Goal: Task Accomplishment & Management: Use online tool/utility

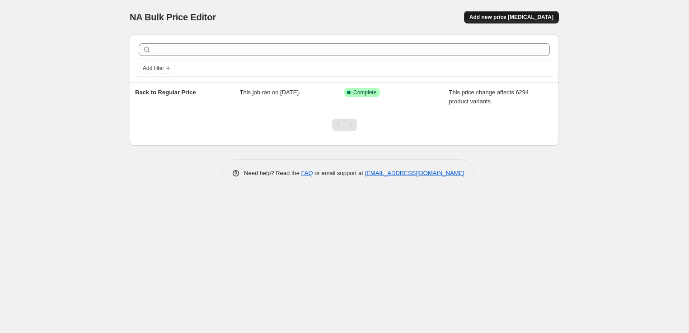
click at [503, 14] on span "Add new price change job" at bounding box center [511, 17] width 84 height 7
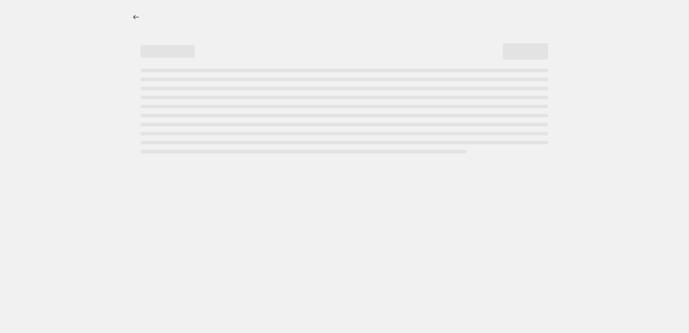
select select "percentage"
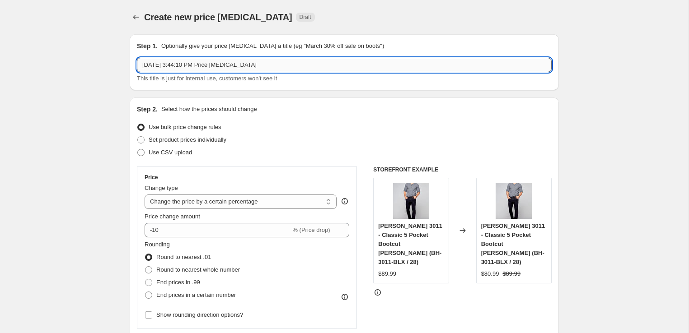
click at [240, 62] on input "Aug 14, 2025, 3:44:10 PM Price change job" at bounding box center [344, 65] width 415 height 14
type input "Flash Sale 50% OFF"
click at [189, 200] on select "Change the price to a certain amount Change the price by a certain amount Chang…" at bounding box center [240, 202] width 192 height 14
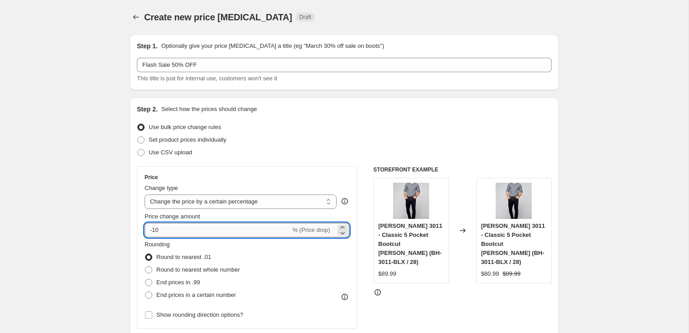
click at [177, 235] on input "-10" at bounding box center [217, 230] width 146 height 14
type input "-1"
type input "-50"
click at [407, 115] on div "Step 2. Select how the prices should change Use bulk price change rules Set pro…" at bounding box center [344, 256] width 415 height 303
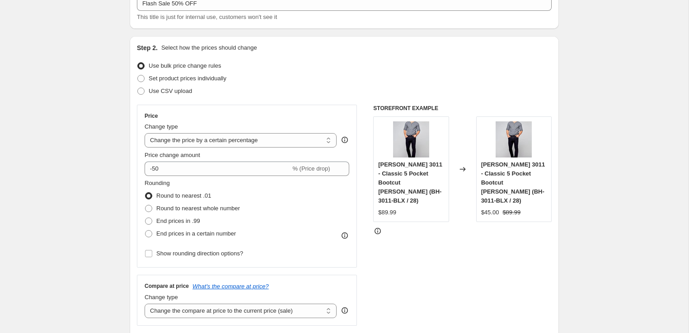
scroll to position [72, 0]
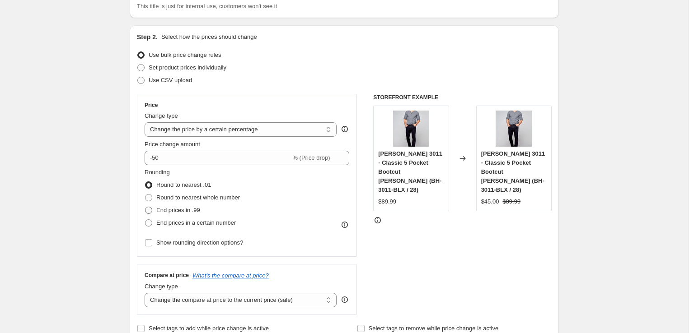
click at [195, 212] on span "End prices in .99" at bounding box center [178, 210] width 44 height 7
click at [145, 207] on input "End prices in .99" at bounding box center [145, 207] width 0 height 0
radio input "true"
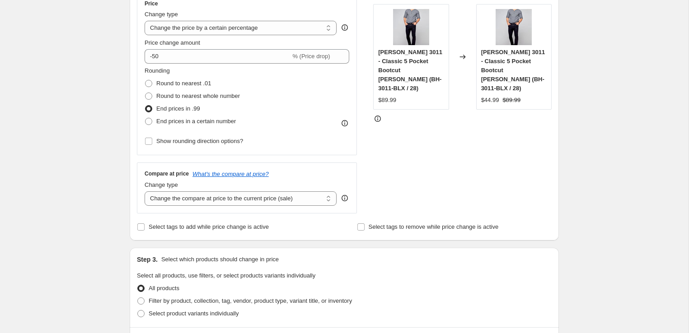
scroll to position [175, 0]
click at [194, 191] on select "Change the compare at price to the current price (sale) Change the compare at p…" at bounding box center [240, 198] width 192 height 14
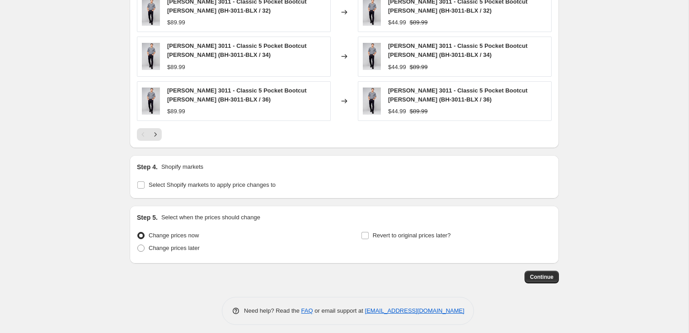
scroll to position [634, 0]
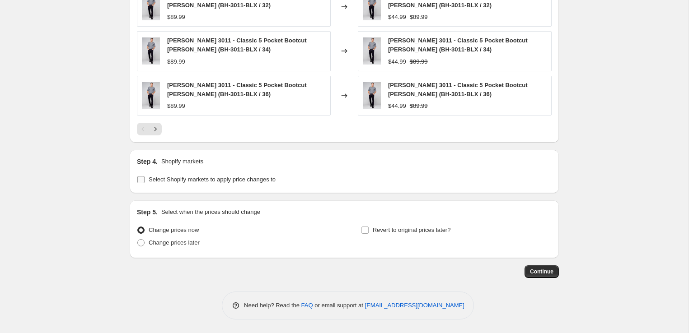
click at [275, 181] on span "Select Shopify markets to apply price changes to" at bounding box center [212, 179] width 127 height 7
click at [144, 181] on input "Select Shopify markets to apply price changes to" at bounding box center [140, 179] width 7 height 7
checkbox input "true"
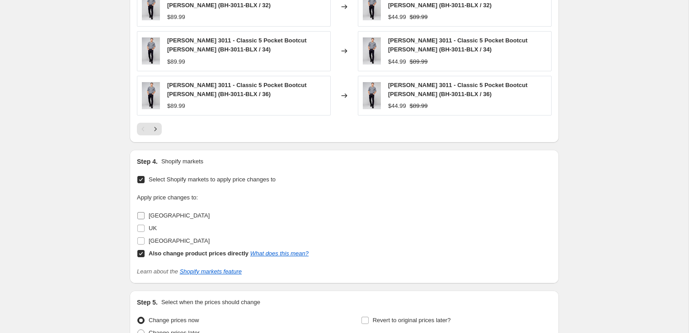
drag, startPoint x: 158, startPoint y: 215, endPoint x: 144, endPoint y: 227, distance: 18.6
click at [158, 216] on span "Canada" at bounding box center [179, 215] width 61 height 7
click at [144, 216] on input "Canada" at bounding box center [140, 215] width 7 height 7
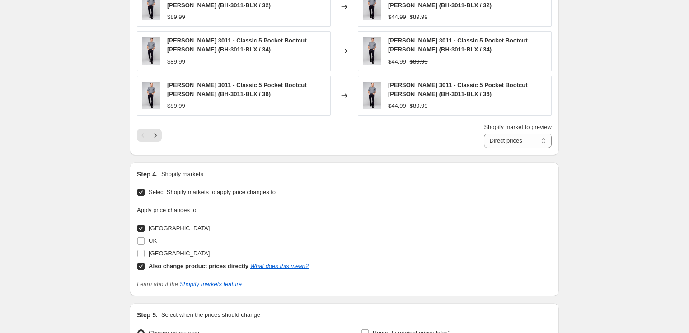
click at [143, 228] on input "Canada" at bounding box center [140, 228] width 7 height 7
checkbox input "false"
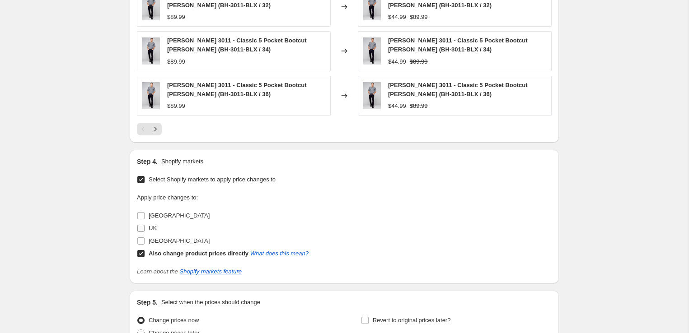
click at [150, 229] on span "UK" at bounding box center [153, 228] width 8 height 7
click at [144, 229] on input "UK" at bounding box center [140, 228] width 7 height 7
checkbox input "true"
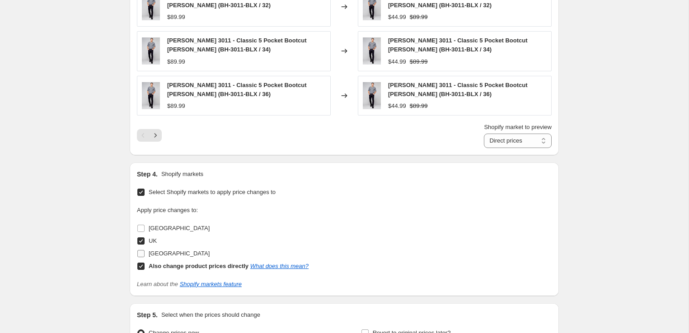
click at [152, 251] on span "United States" at bounding box center [179, 253] width 61 height 7
click at [144, 251] on input "United States" at bounding box center [140, 253] width 7 height 7
checkbox input "true"
click at [157, 228] on span "Canada" at bounding box center [179, 228] width 61 height 7
click at [144, 228] on input "Canada" at bounding box center [140, 228] width 7 height 7
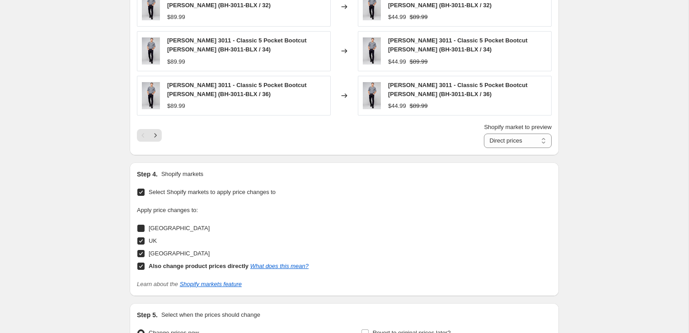
checkbox input "true"
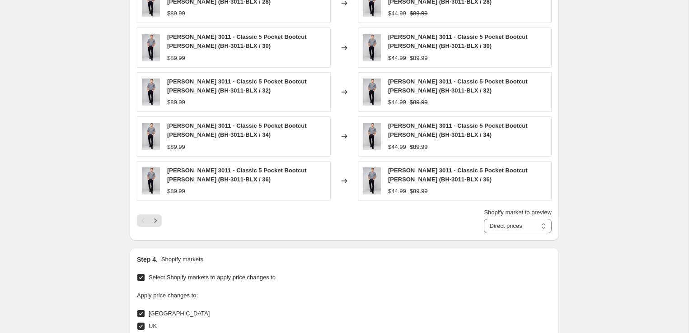
scroll to position [737, 0]
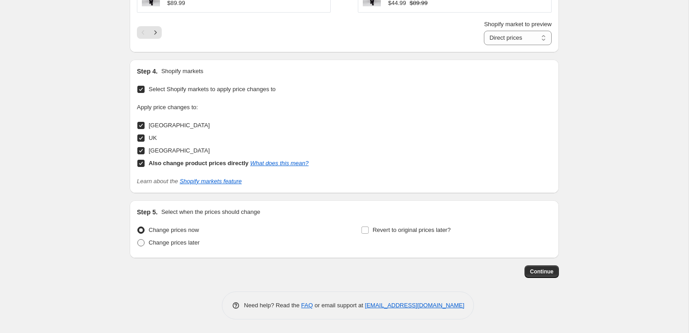
click at [180, 244] on span "Change prices later" at bounding box center [174, 242] width 51 height 7
click at [138, 240] on input "Change prices later" at bounding box center [137, 239] width 0 height 0
radio input "true"
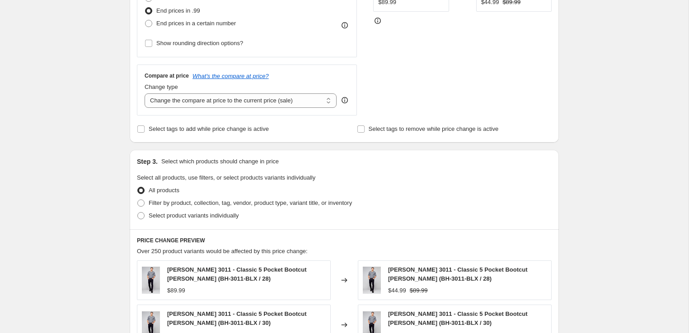
scroll to position [273, 0]
click at [196, 203] on span "Filter by product, collection, tag, vendor, product type, variant title, or inv…" at bounding box center [250, 202] width 203 height 7
click at [138, 199] on input "Filter by product, collection, tag, vendor, product type, variant title, or inv…" at bounding box center [137, 199] width 0 height 0
radio input "true"
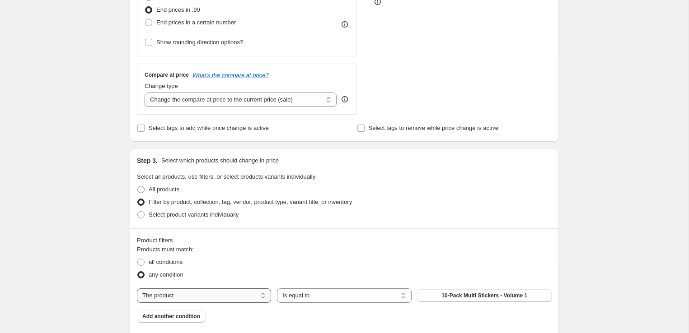
click at [235, 296] on select "The product The product's collection The product's tag The product's vendor The…" at bounding box center [204, 296] width 134 height 14
select select "collection"
click at [506, 293] on button "Back In Stock" at bounding box center [484, 295] width 134 height 13
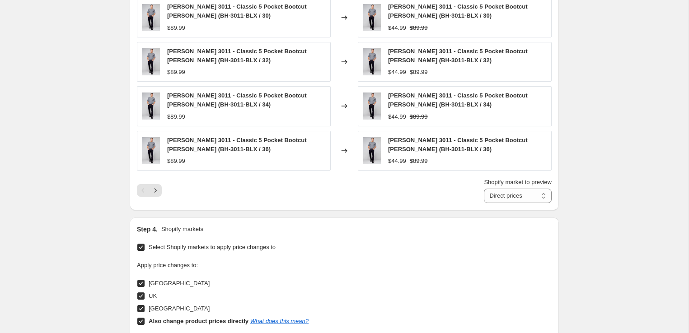
scroll to position [965, 0]
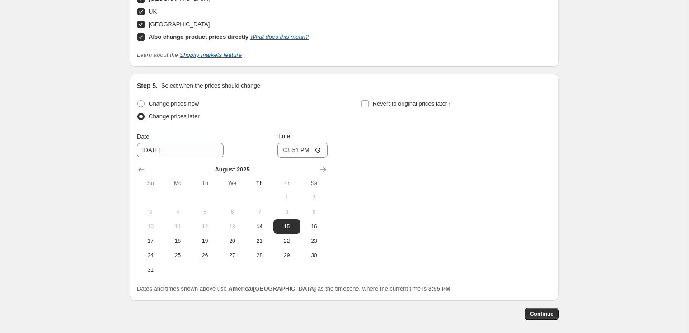
click at [535, 241] on div "Change prices now Change prices later Date 8/15/2025 Time 15:51 August 2025 Su …" at bounding box center [344, 188] width 415 height 180
click at [290, 149] on input "15:51" at bounding box center [302, 150] width 51 height 15
click at [284, 151] on input "15:51" at bounding box center [302, 150] width 51 height 15
click at [292, 151] on input "12:51" at bounding box center [302, 150] width 51 height 15
click at [306, 150] on input "12:00" at bounding box center [302, 150] width 51 height 15
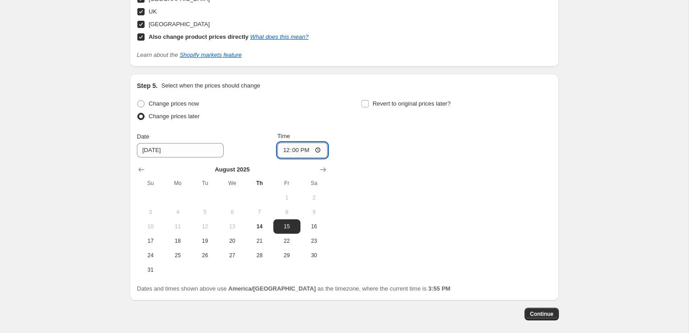
type input "00:00"
click at [438, 172] on div "Change prices now Change prices later Date 8/15/2025 Time 00:00 August 2025 Su …" at bounding box center [344, 188] width 415 height 180
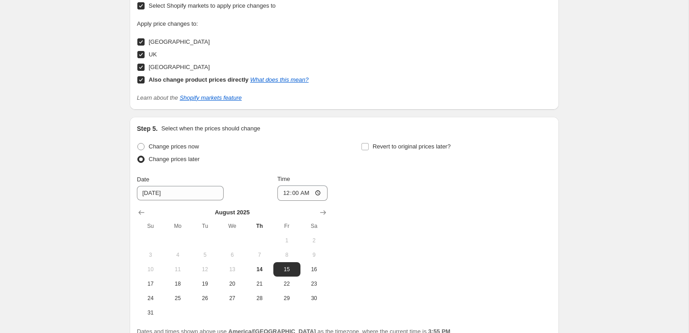
scroll to position [1008, 0]
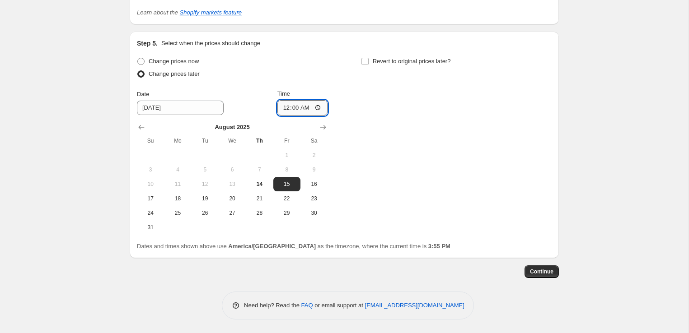
click at [291, 107] on input "00:00" at bounding box center [302, 107] width 51 height 15
click at [496, 178] on div "Change prices now Change prices later Date 8/15/2025 Time 00:00 August 2025 Su …" at bounding box center [344, 145] width 415 height 180
click at [553, 272] on button "Continue" at bounding box center [541, 272] width 34 height 13
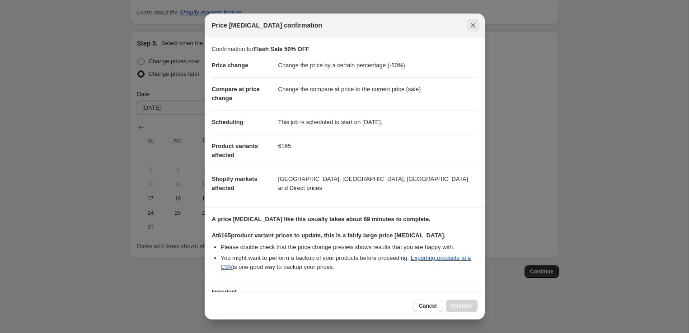
click at [471, 26] on icon "Close" at bounding box center [472, 25] width 9 height 9
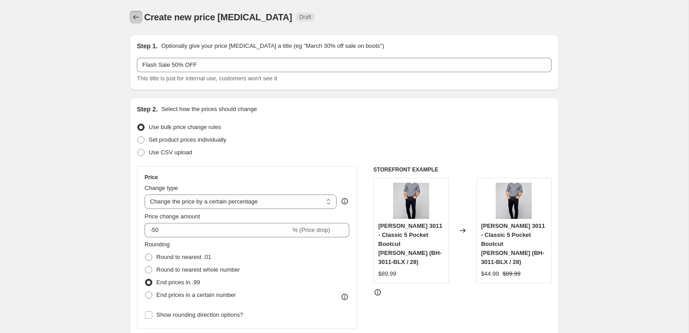
click at [136, 18] on icon "Price change jobs" at bounding box center [135, 17] width 9 height 9
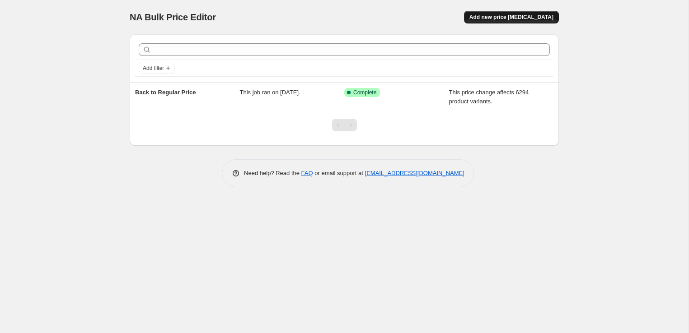
click at [501, 20] on span "Add new price change job" at bounding box center [511, 17] width 84 height 7
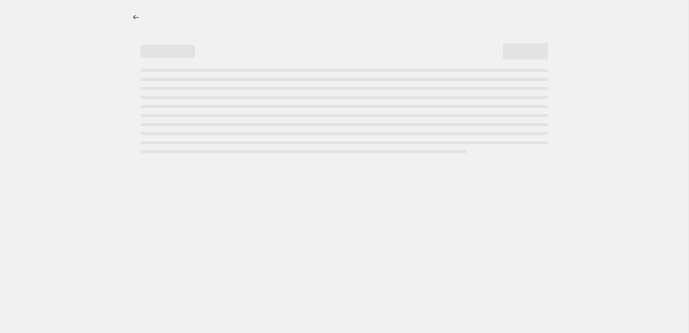
select select "percentage"
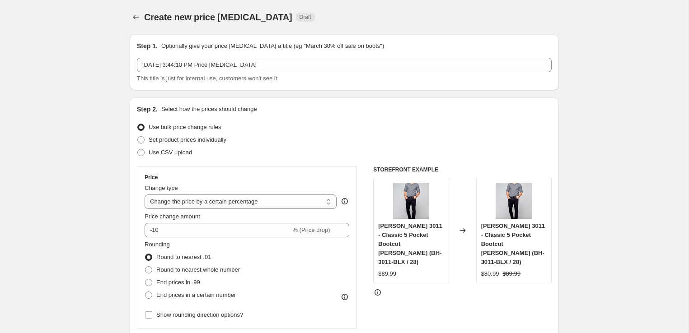
click at [251, 210] on div "Price Change type Change the price to a certain amount Change the price by a ce…" at bounding box center [246, 248] width 205 height 148
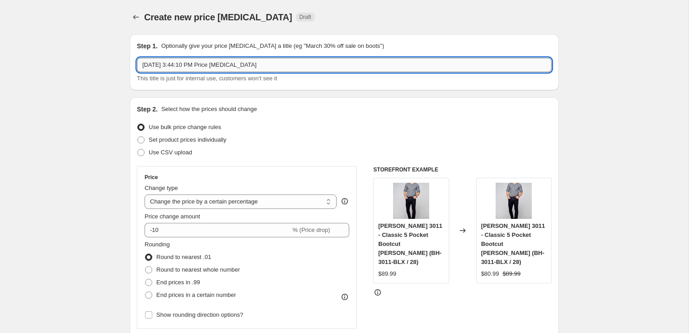
click at [316, 66] on input "Aug 14, 2025, 3:44:10 PM Price change job" at bounding box center [344, 65] width 415 height 14
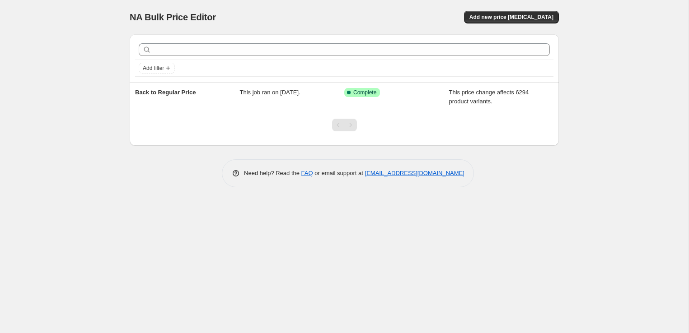
drag, startPoint x: 500, startPoint y: 14, endPoint x: 191, endPoint y: -66, distance: 319.0
click at [191, 0] on html "Home Settings Plans Skip to content NA Bulk Price Editor. This page is ready NA…" at bounding box center [344, 166] width 689 height 333
click at [516, 19] on span "Add new price change job" at bounding box center [511, 17] width 84 height 7
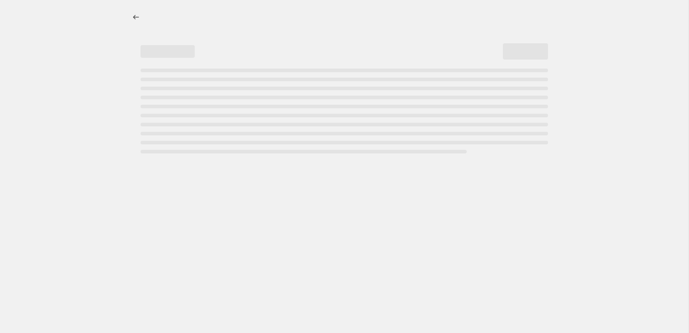
select select "percentage"
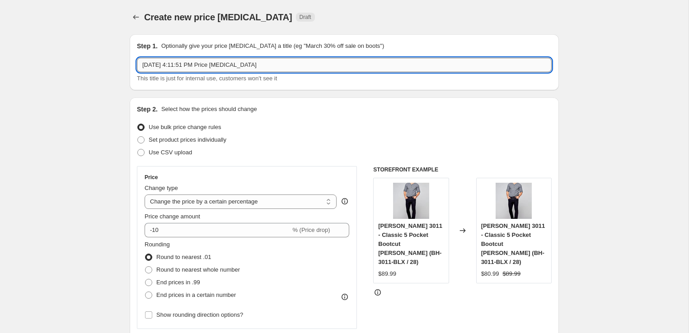
click at [205, 66] on input "Aug 14, 2025, 4:11:51 PM Price change job" at bounding box center [344, 65] width 415 height 14
type input "Flash Sale 50% OFF - August 25th"
click at [279, 129] on div "Use bulk price change rules" at bounding box center [344, 127] width 415 height 13
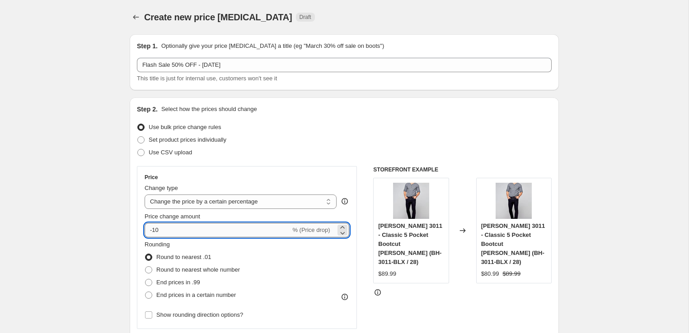
click at [186, 231] on input "-10" at bounding box center [217, 230] width 146 height 14
type input "-1"
type input "-50"
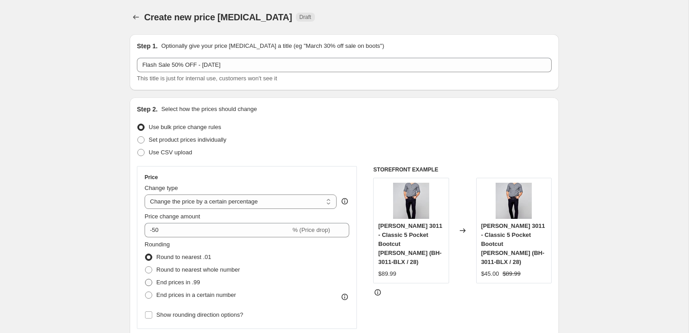
click at [156, 278] on span "End prices in .99" at bounding box center [178, 282] width 44 height 9
click at [145, 279] on input "End prices in .99" at bounding box center [145, 279] width 0 height 0
radio input "true"
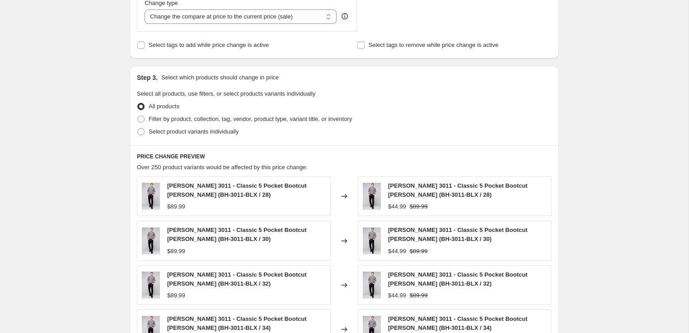
scroll to position [413, 0]
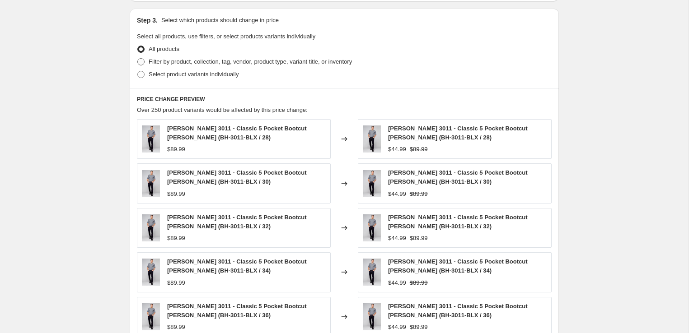
click at [211, 64] on span "Filter by product, collection, tag, vendor, product type, variant title, or inv…" at bounding box center [250, 61] width 203 height 7
click at [138, 59] on input "Filter by product, collection, tag, vendor, product type, variant title, or inv…" at bounding box center [137, 58] width 0 height 0
radio input "true"
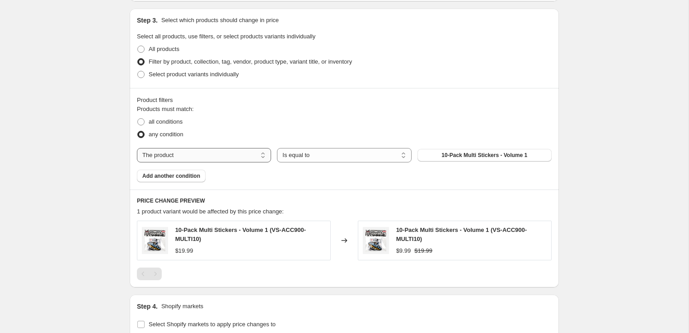
click at [241, 151] on select "The product The product's collection The product's tag The product's vendor The…" at bounding box center [204, 155] width 134 height 14
select select "collection"
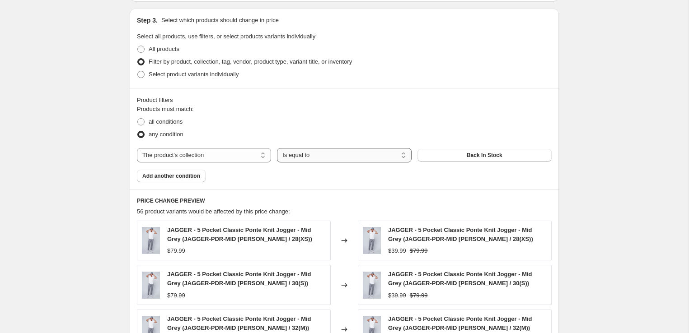
click at [375, 151] on select "Is equal to Is not equal to" at bounding box center [344, 155] width 134 height 14
click at [347, 154] on select "Is equal to Is not equal to" at bounding box center [344, 155] width 134 height 14
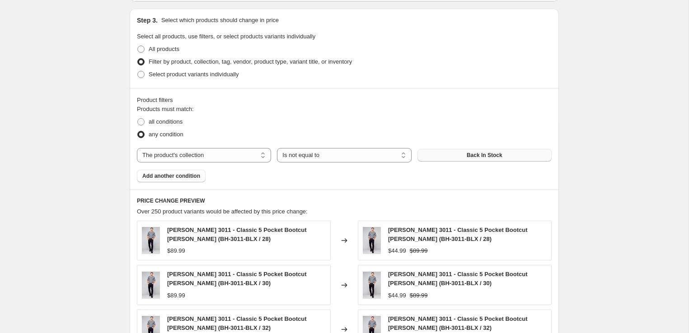
click at [455, 156] on button "Back In Stock" at bounding box center [484, 155] width 134 height 13
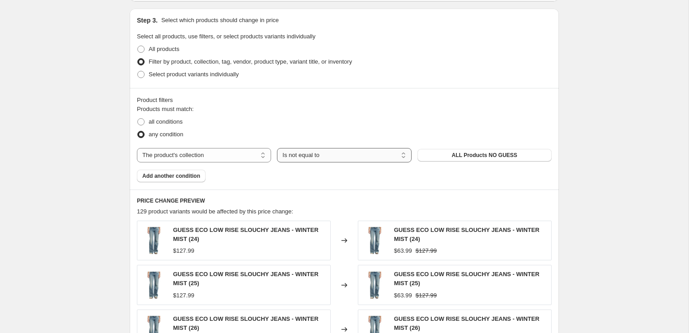
click at [307, 151] on select "Is equal to Is not equal to" at bounding box center [344, 155] width 134 height 14
select select "equal"
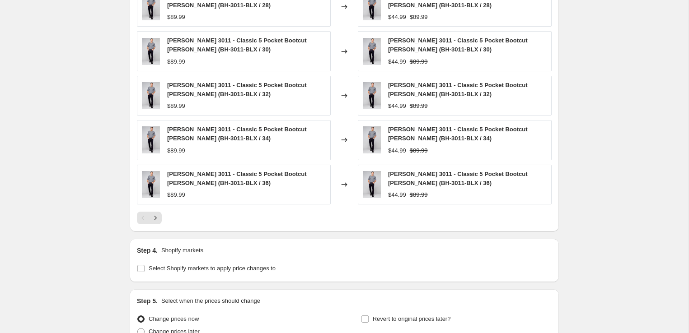
scroll to position [736, 0]
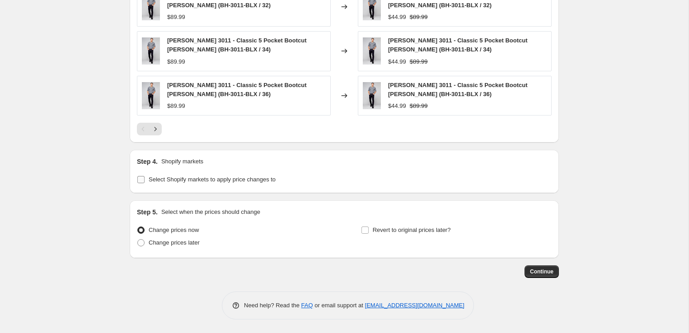
click at [211, 182] on span "Select Shopify markets to apply price changes to" at bounding box center [212, 179] width 127 height 7
click at [144, 182] on input "Select Shopify markets to apply price changes to" at bounding box center [140, 179] width 7 height 7
checkbox input "true"
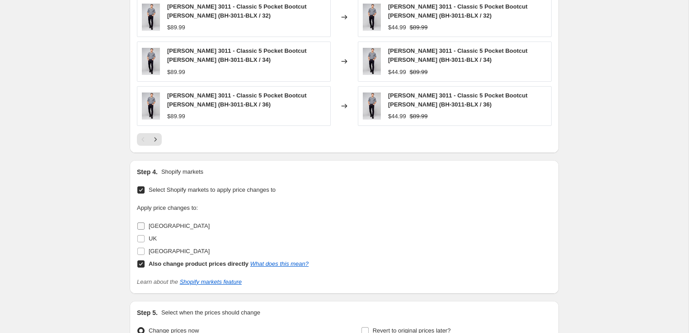
click at [165, 227] on span "Canada" at bounding box center [179, 226] width 61 height 7
click at [144, 227] on input "Canada" at bounding box center [140, 226] width 7 height 7
checkbox input "true"
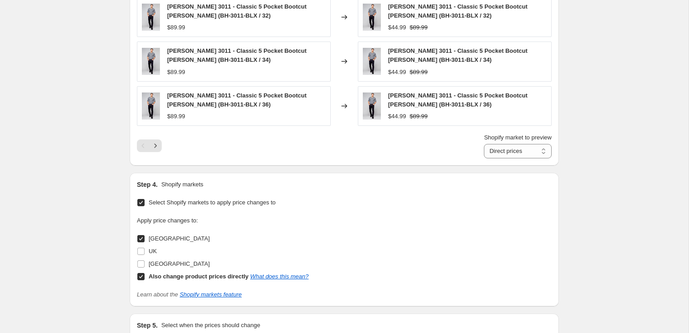
scroll to position [727, 0]
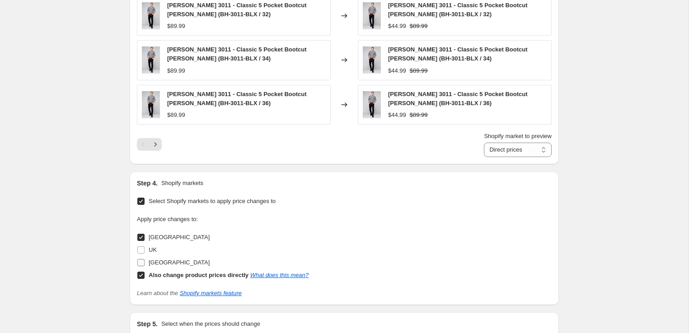
click at [162, 263] on span "United States" at bounding box center [179, 262] width 61 height 7
click at [144, 263] on input "United States" at bounding box center [140, 262] width 7 height 7
checkbox input "true"
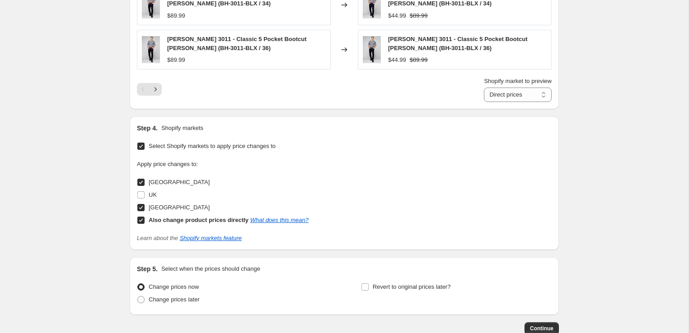
scroll to position [800, 0]
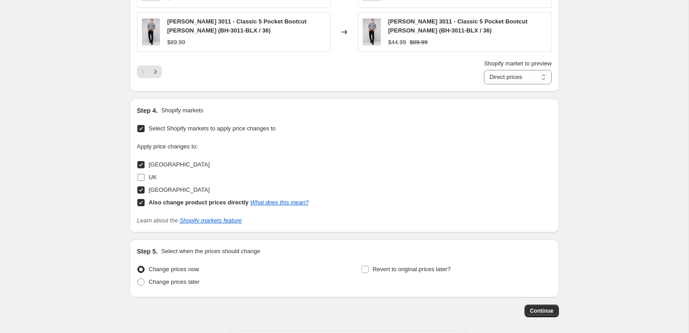
click at [149, 177] on span "UK" at bounding box center [153, 177] width 8 height 7
click at [144, 177] on input "UK" at bounding box center [140, 177] width 7 height 7
checkbox input "true"
click at [171, 282] on span "Change prices later" at bounding box center [174, 282] width 51 height 7
click at [138, 279] on input "Change prices later" at bounding box center [137, 279] width 0 height 0
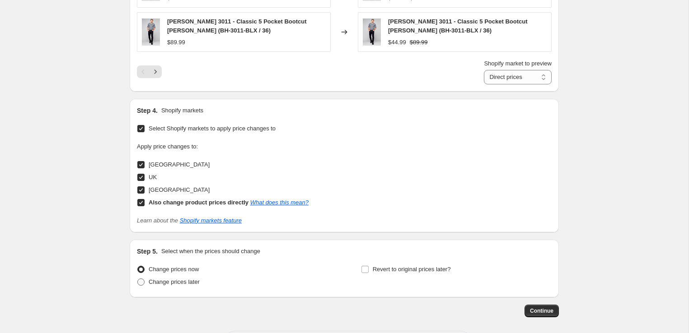
radio input "true"
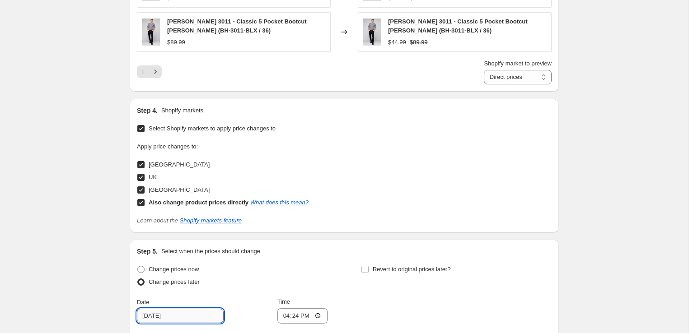
click at [188, 313] on input "8/15/2025" at bounding box center [180, 316] width 87 height 14
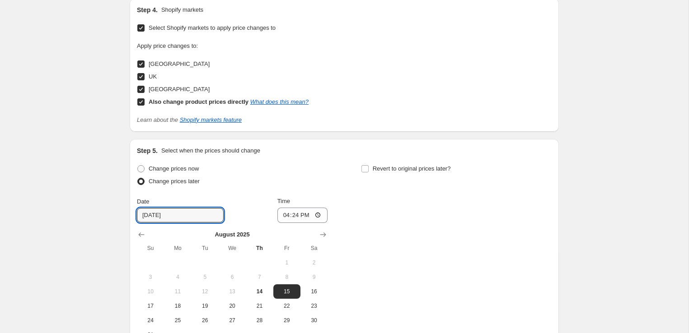
scroll to position [973, 0]
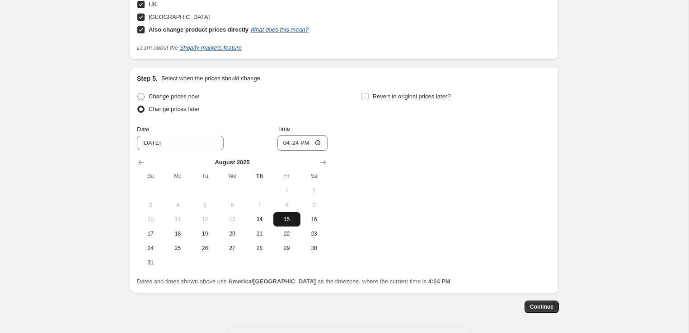
click at [288, 223] on button "15" at bounding box center [286, 219] width 27 height 14
click at [286, 141] on input "16:24" at bounding box center [302, 142] width 51 height 15
type input "12:24"
drag, startPoint x: 172, startPoint y: 250, endPoint x: 198, endPoint y: 232, distance: 31.2
click at [172, 250] on span "25" at bounding box center [178, 248] width 20 height 7
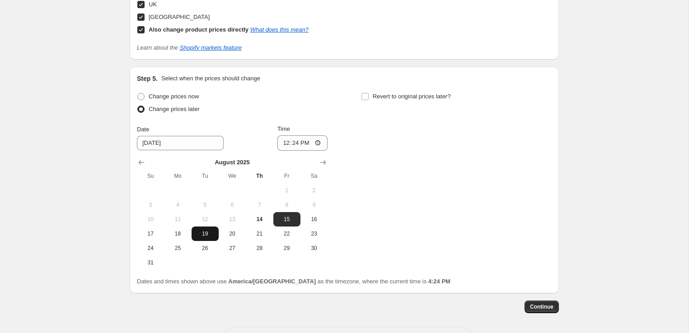
type input "8/25/2025"
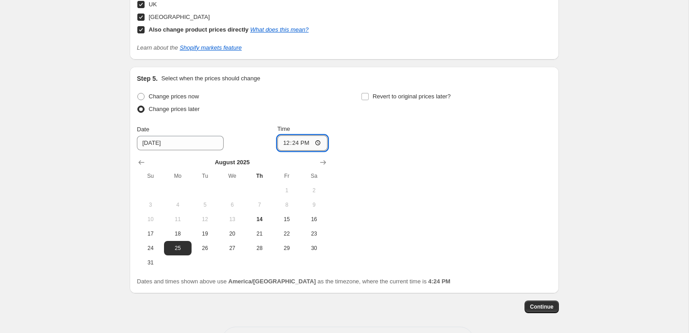
click at [295, 145] on input "12:24" at bounding box center [302, 142] width 51 height 15
type input "00:00"
click at [548, 309] on span "Continue" at bounding box center [541, 306] width 23 height 7
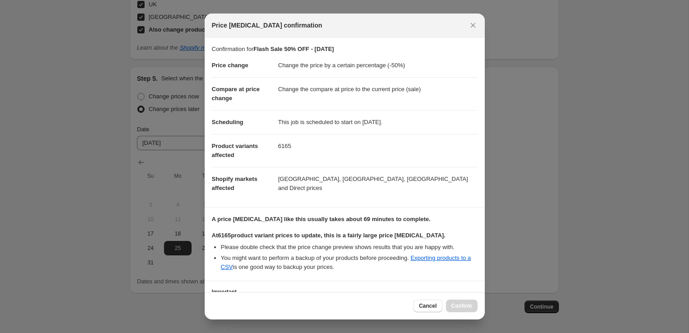
scroll to position [63, 0]
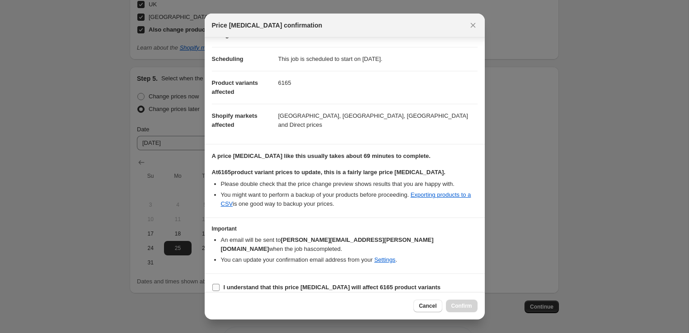
click at [214, 284] on input "I understand that this price change job will affect 6165 product variants" at bounding box center [215, 287] width 7 height 7
checkbox input "true"
click at [469, 303] on span "Confirm" at bounding box center [461, 306] width 21 height 7
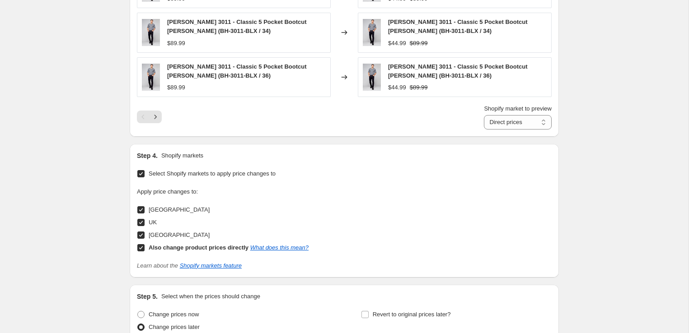
scroll to position [1063, 0]
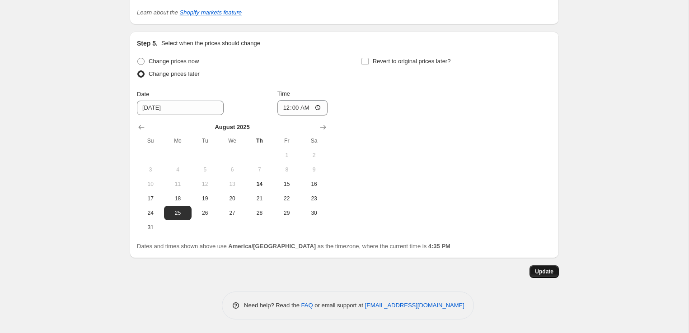
click at [546, 275] on span "Update" at bounding box center [544, 271] width 19 height 7
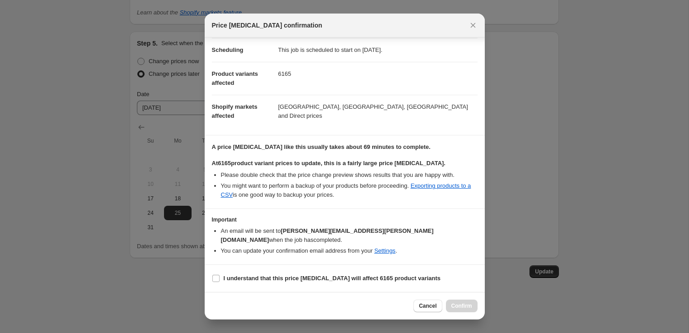
scroll to position [63, 0]
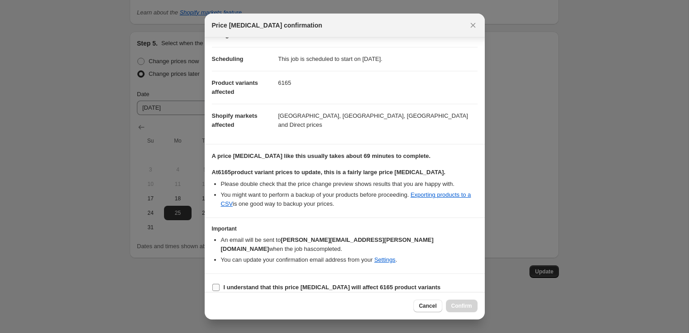
click at [233, 284] on b "I understand that this price change job will affect 6165 product variants" at bounding box center [332, 287] width 217 height 7
click at [219, 284] on input "I understand that this price change job will affect 6165 product variants" at bounding box center [215, 287] width 7 height 7
checkbox input "true"
click at [461, 305] on span "Confirm" at bounding box center [461, 306] width 21 height 7
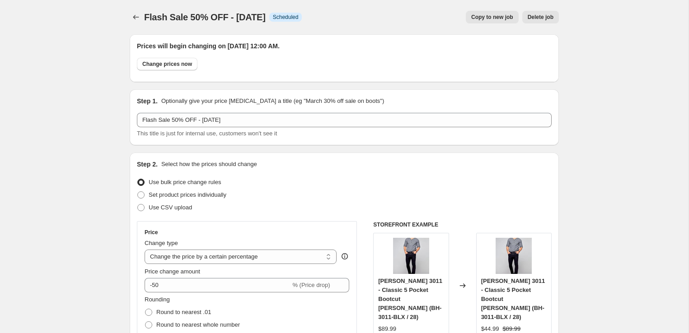
scroll to position [1063, 0]
